Goal: Information Seeking & Learning: Learn about a topic

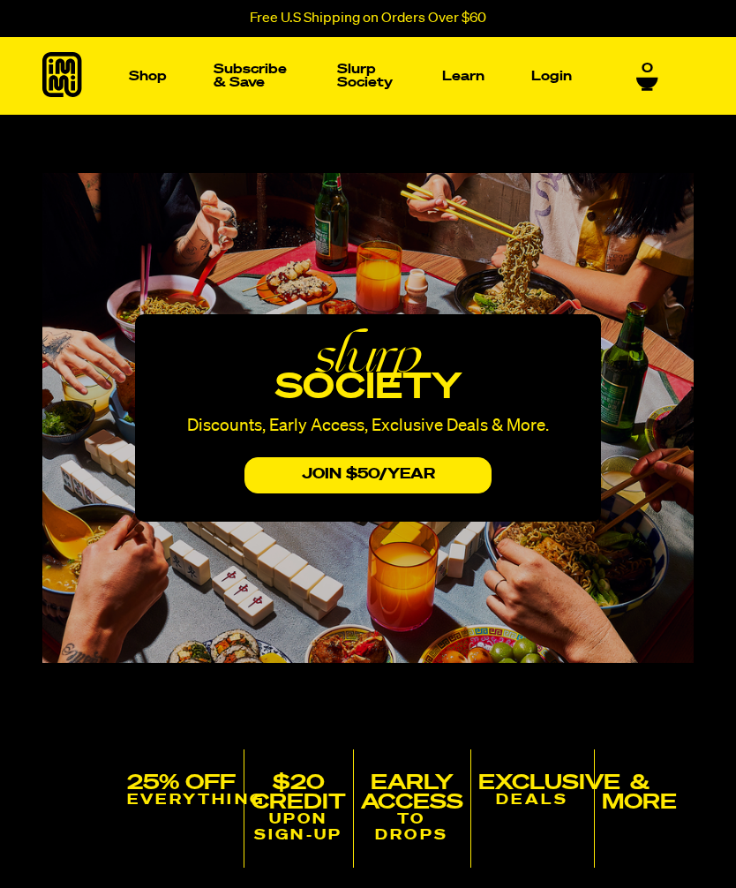
click at [123, 220] on img "Main navigation" at bounding box center [96, 210] width 124 height 124
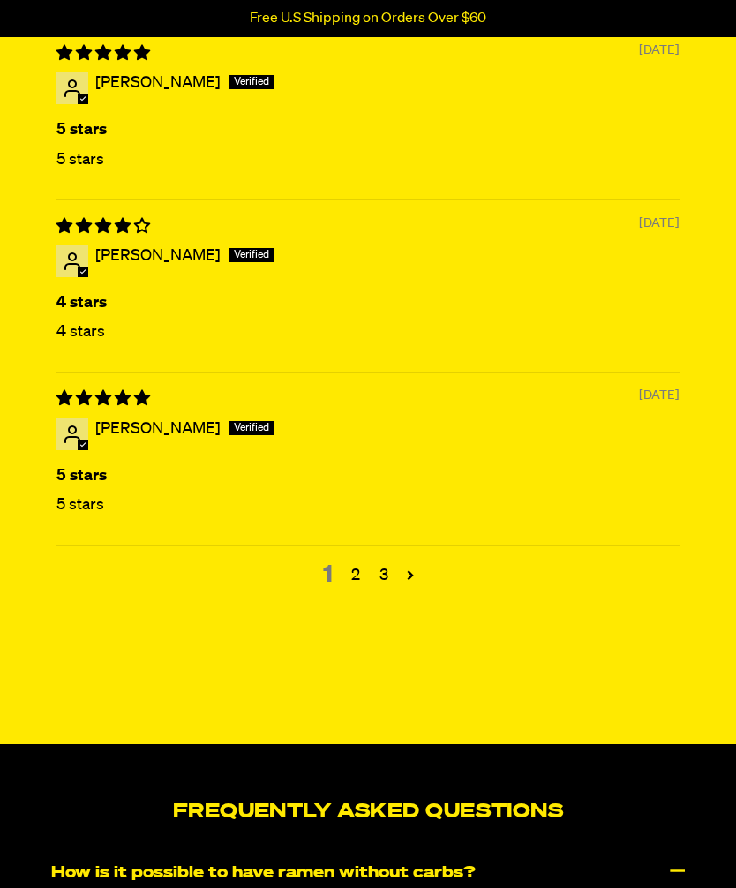
scroll to position [7957, 0]
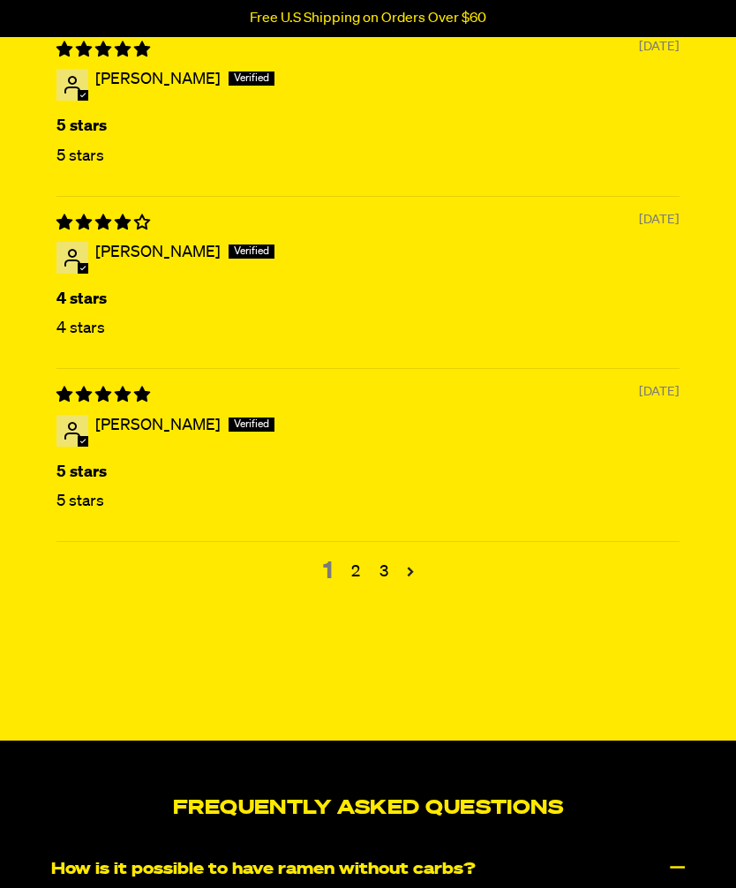
click at [418, 583] on link "Page 2" at bounding box center [410, 571] width 25 height 25
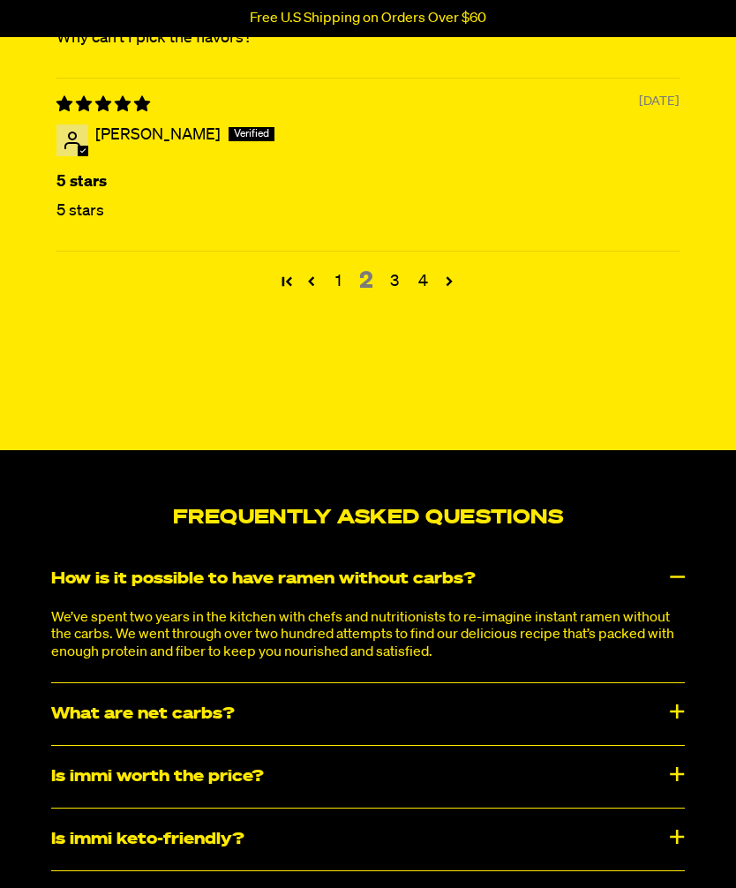
scroll to position [8251, 0]
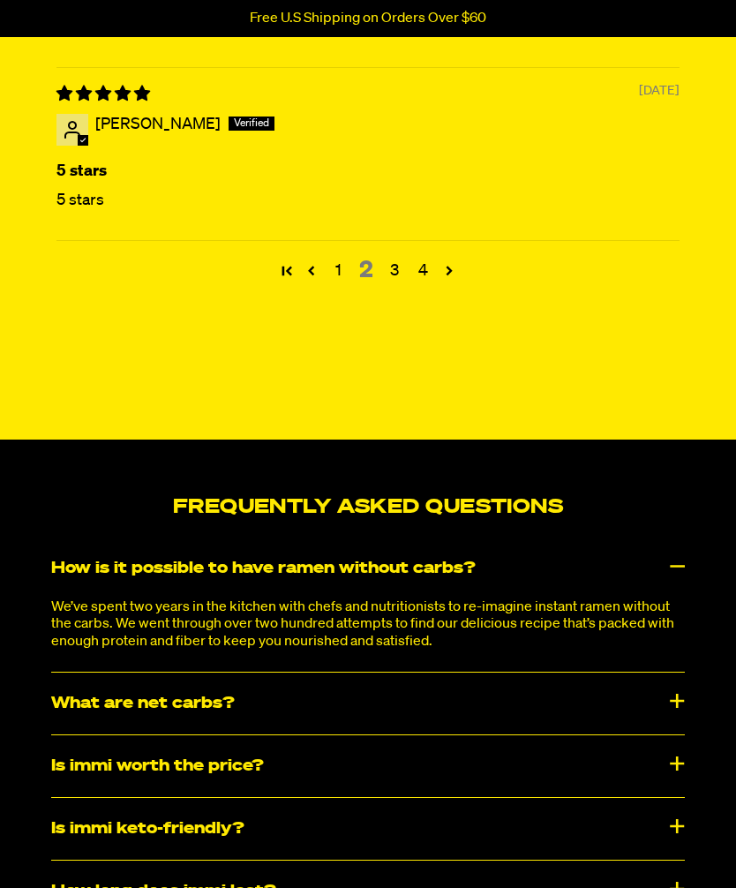
click at [204, 734] on div "What are net carbs?" at bounding box center [368, 703] width 634 height 62
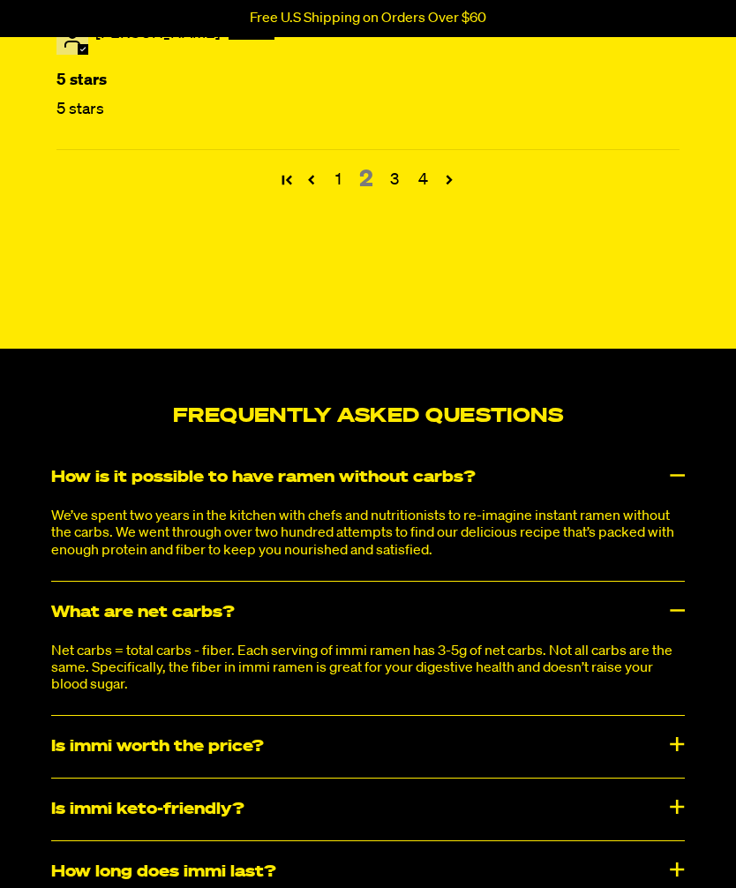
scroll to position [8380, 0]
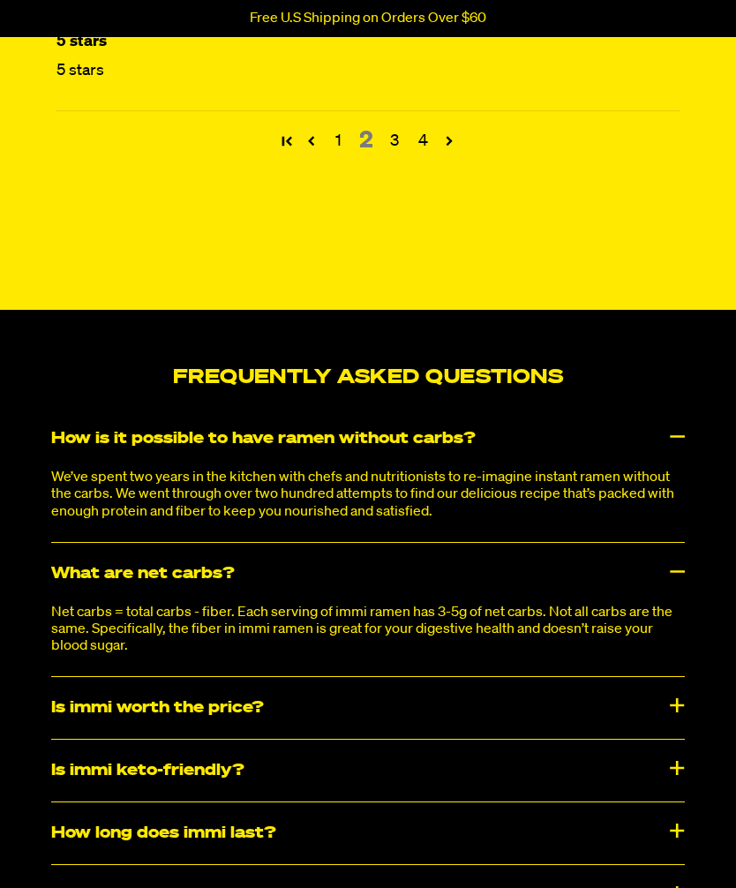
click at [226, 739] on div "Is immi worth the price?" at bounding box center [368, 708] width 634 height 62
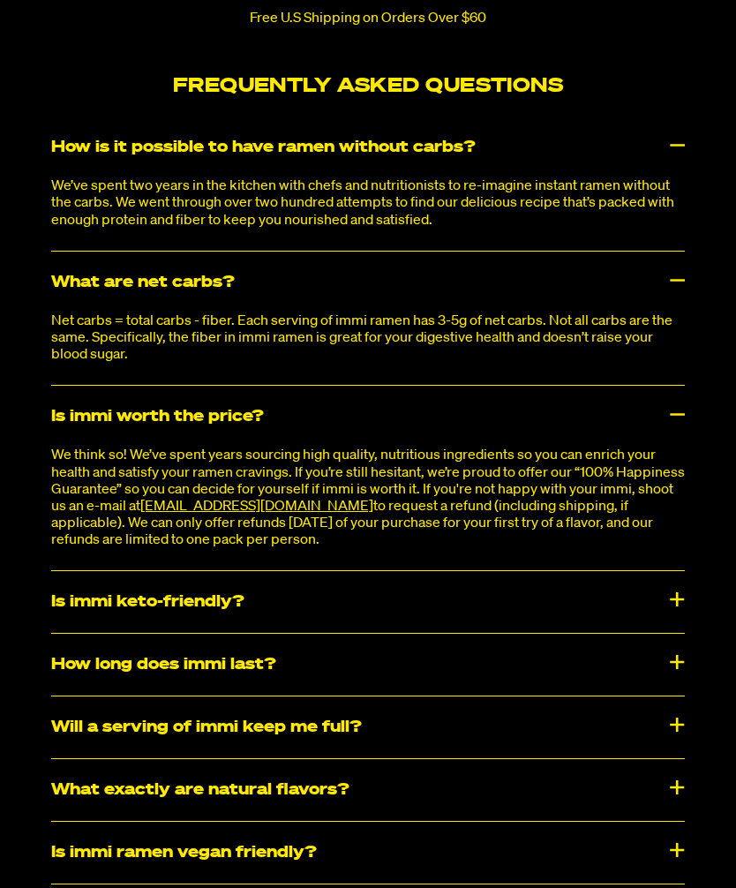
scroll to position [8672, 0]
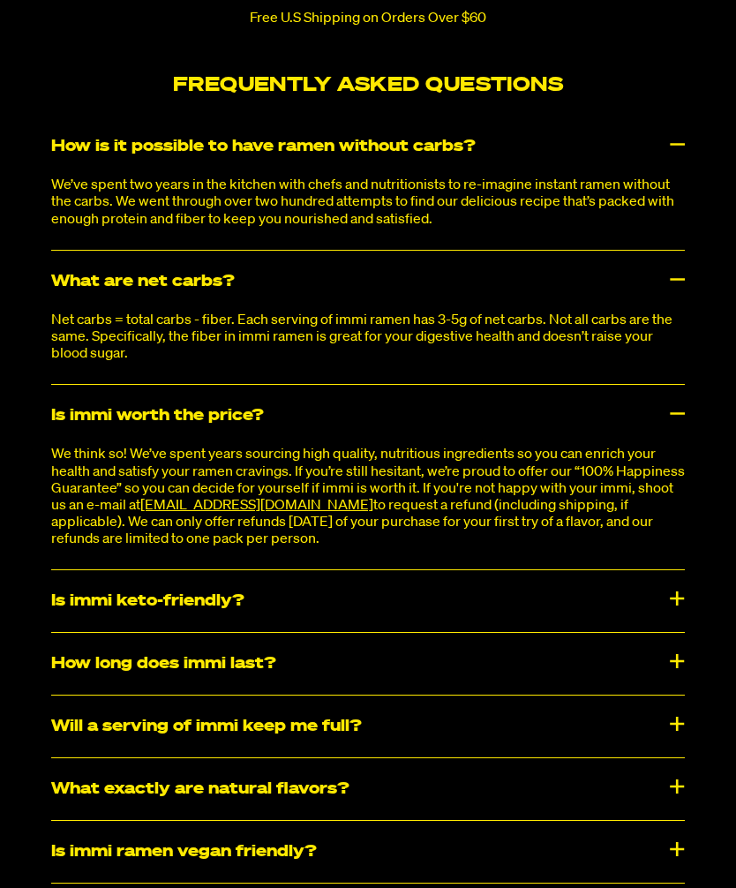
click at [225, 632] on div "Is immi keto-friendly?" at bounding box center [368, 601] width 634 height 62
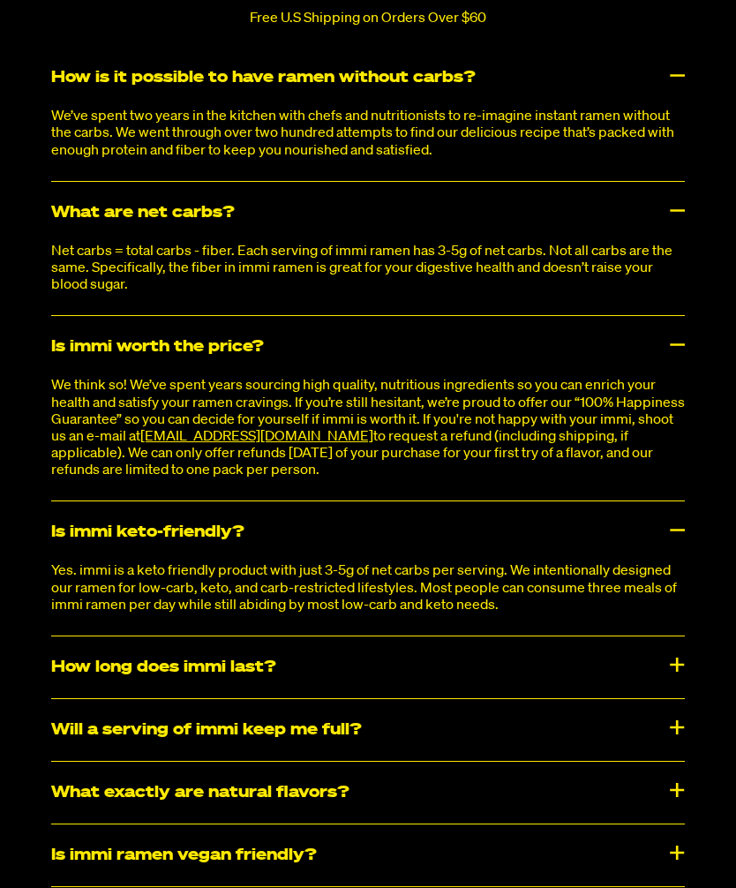
scroll to position [8749, 0]
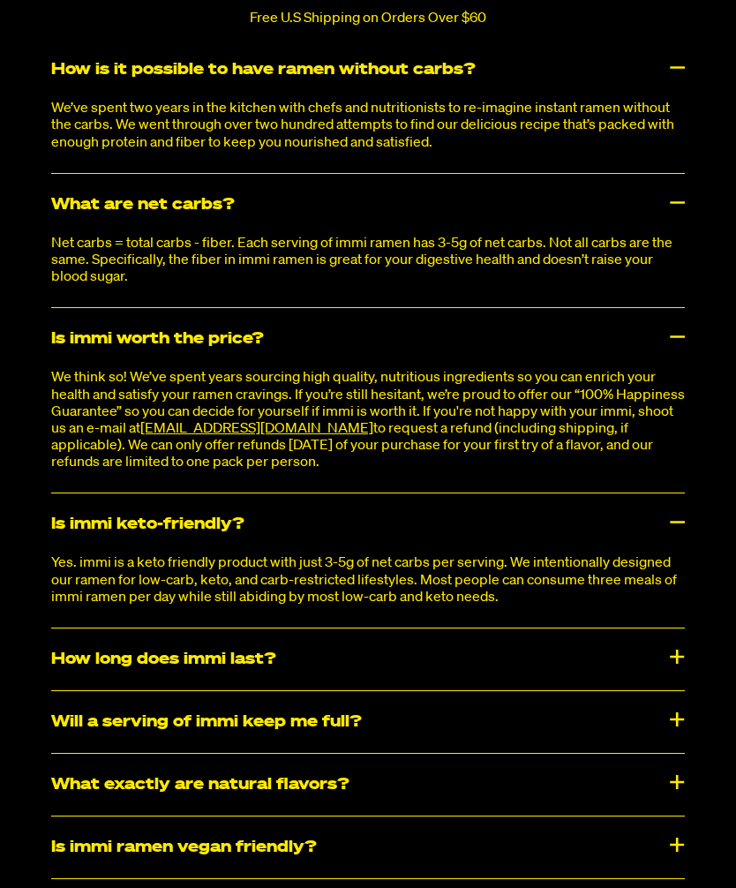
click at [244, 684] on div "How long does immi last?" at bounding box center [368, 659] width 634 height 62
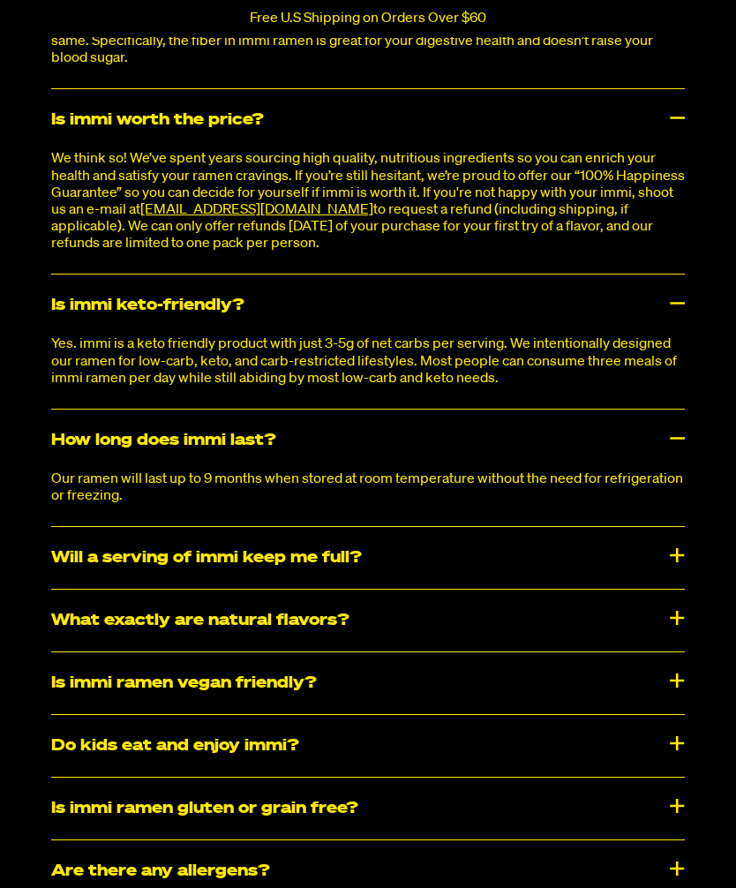
scroll to position [8969, 0]
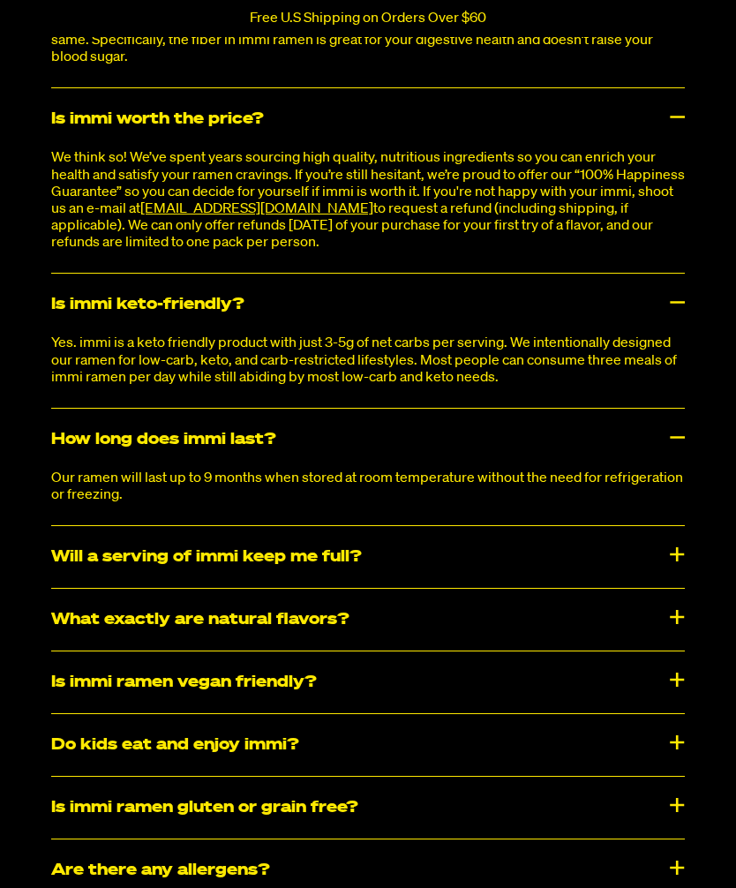
click at [295, 588] on div "Will a serving of immi keep me full?" at bounding box center [368, 557] width 634 height 62
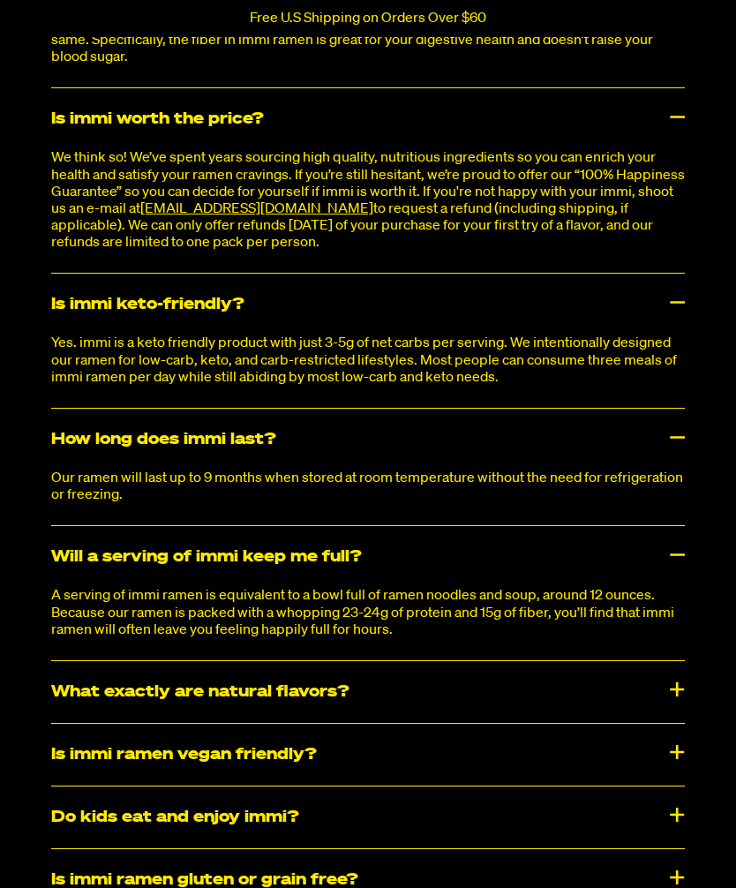
click at [299, 723] on div "What exactly are natural flavors?" at bounding box center [368, 692] width 634 height 62
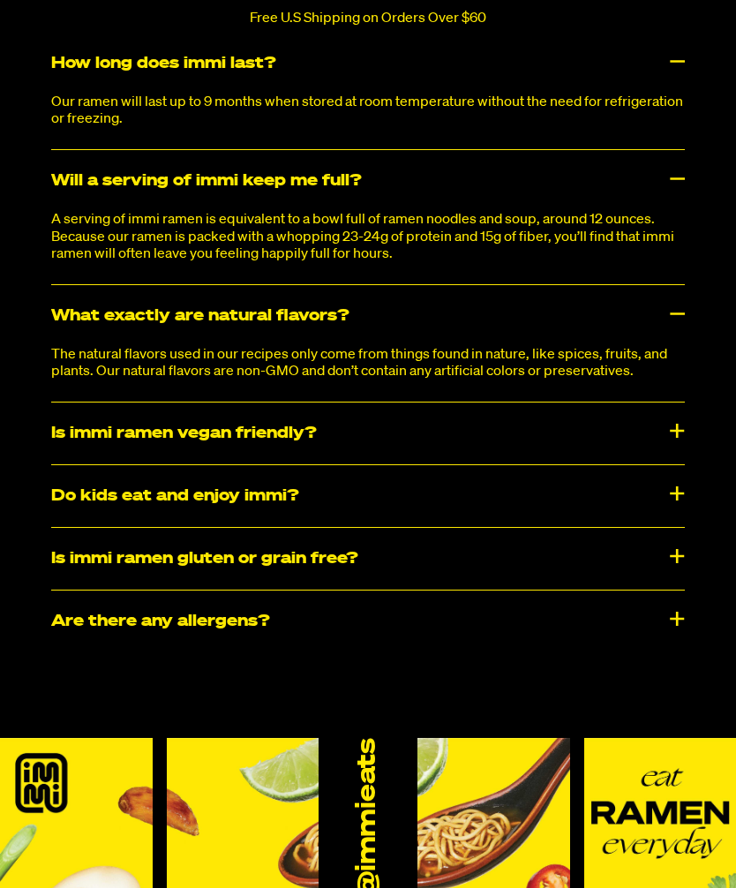
scroll to position [9347, 0]
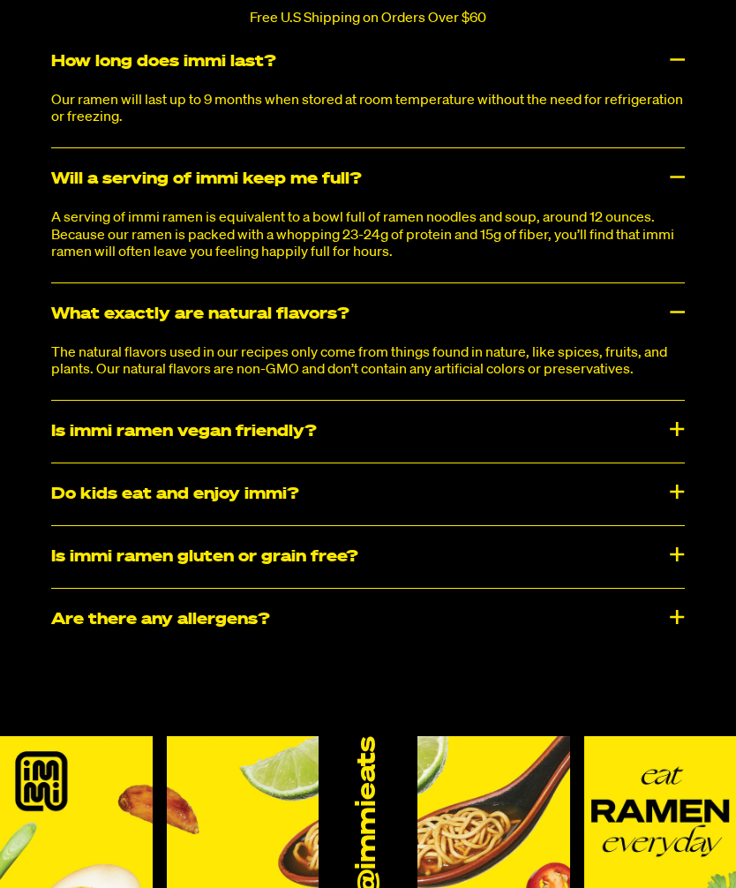
click at [249, 650] on div "​​Are there any allergens?" at bounding box center [368, 620] width 634 height 62
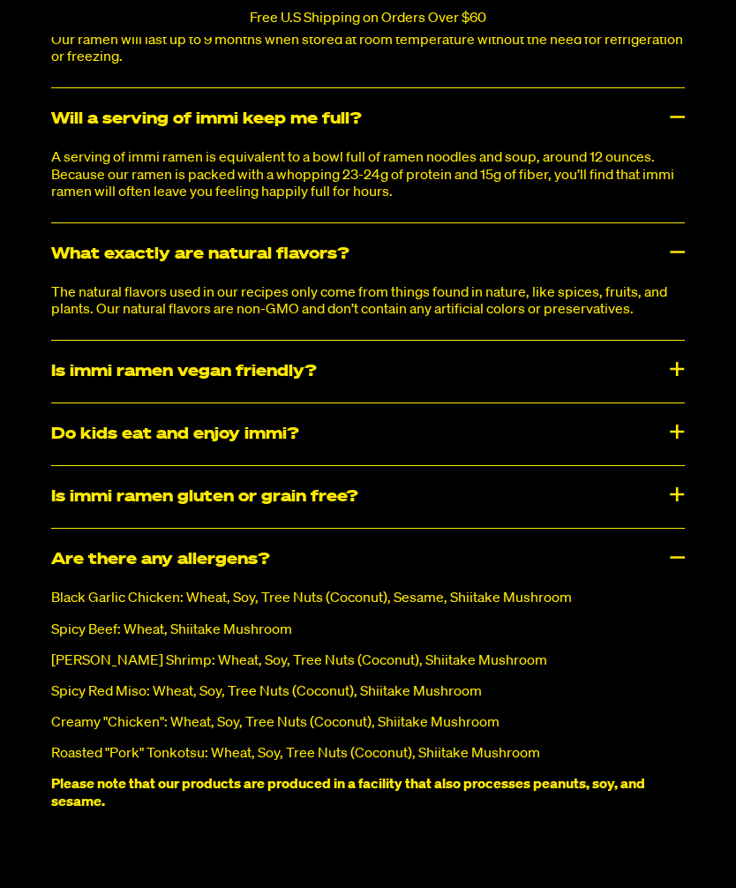
scroll to position [9413, 0]
